Goal: Find contact information: Find contact information

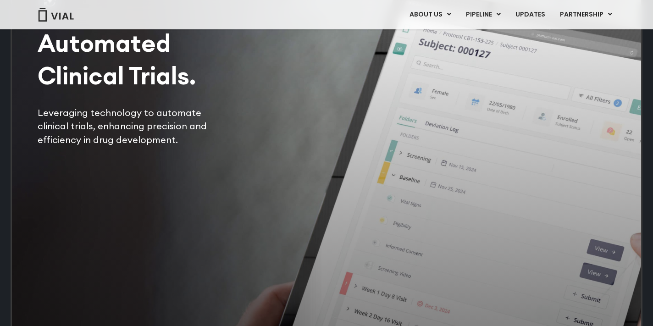
scroll to position [1924, 0]
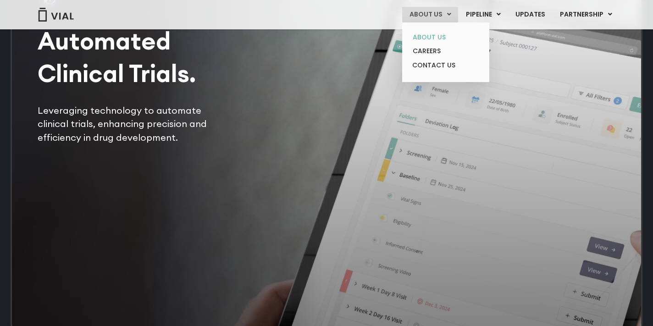
click at [440, 36] on link "ABOUT US" at bounding box center [446, 37] width 80 height 14
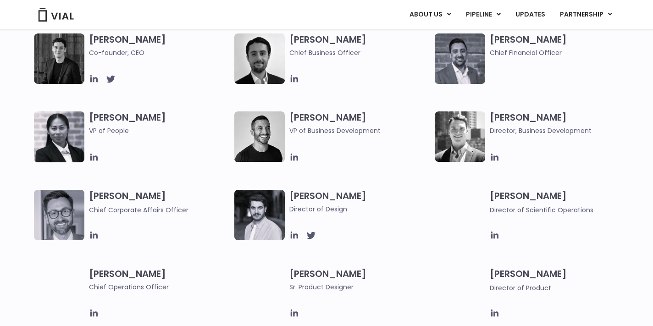
scroll to position [494, 0]
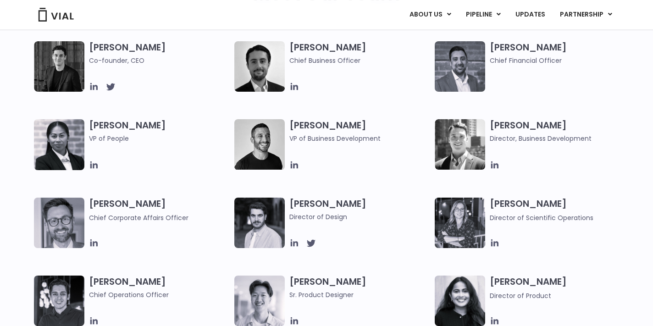
click at [340, 51] on h3 "[PERSON_NAME] Chief Business Officer" at bounding box center [359, 53] width 141 height 24
drag, startPoint x: 342, startPoint y: 49, endPoint x: 292, endPoint y: 46, distance: 50.1
click at [292, 46] on h3 "[PERSON_NAME] Chief Business Officer" at bounding box center [359, 53] width 141 height 24
copy h3 "[PERSON_NAME]"
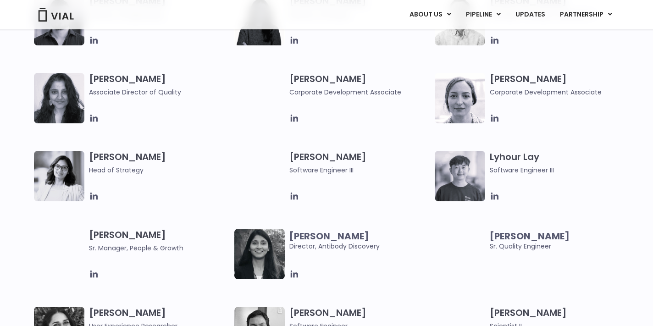
scroll to position [1238, 0]
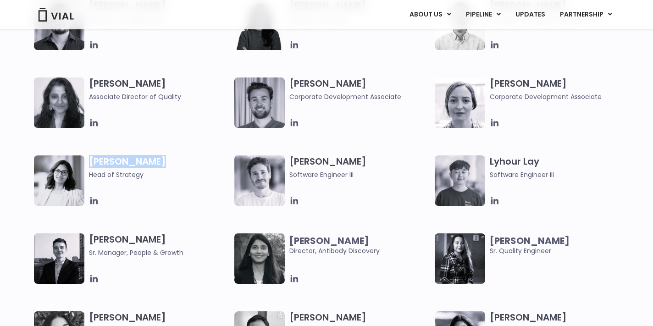
drag, startPoint x: 151, startPoint y: 160, endPoint x: 90, endPoint y: 161, distance: 60.6
click at [90, 161] on h3 "[PERSON_NAME] Head of Strategy" at bounding box center [159, 168] width 141 height 24
copy h3 "[PERSON_NAME]"
